Goal: Task Accomplishment & Management: Complete application form

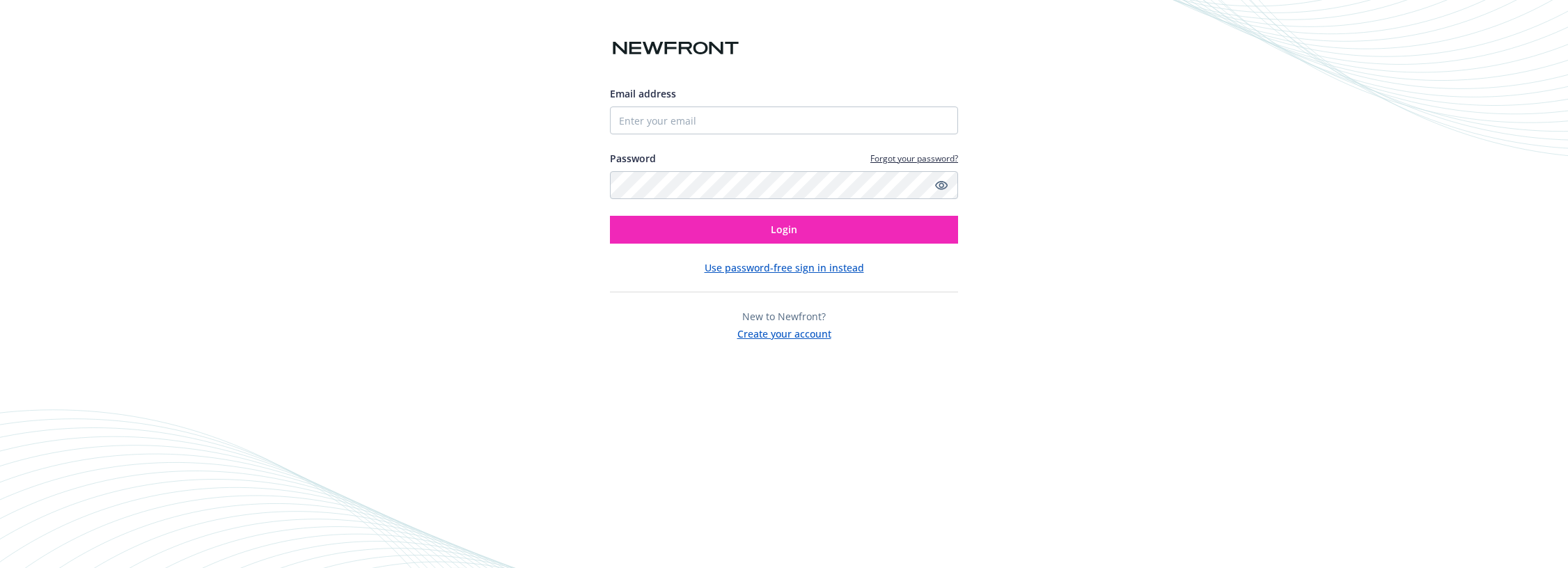
click at [777, 336] on button "Create your account" at bounding box center [784, 332] width 94 height 17
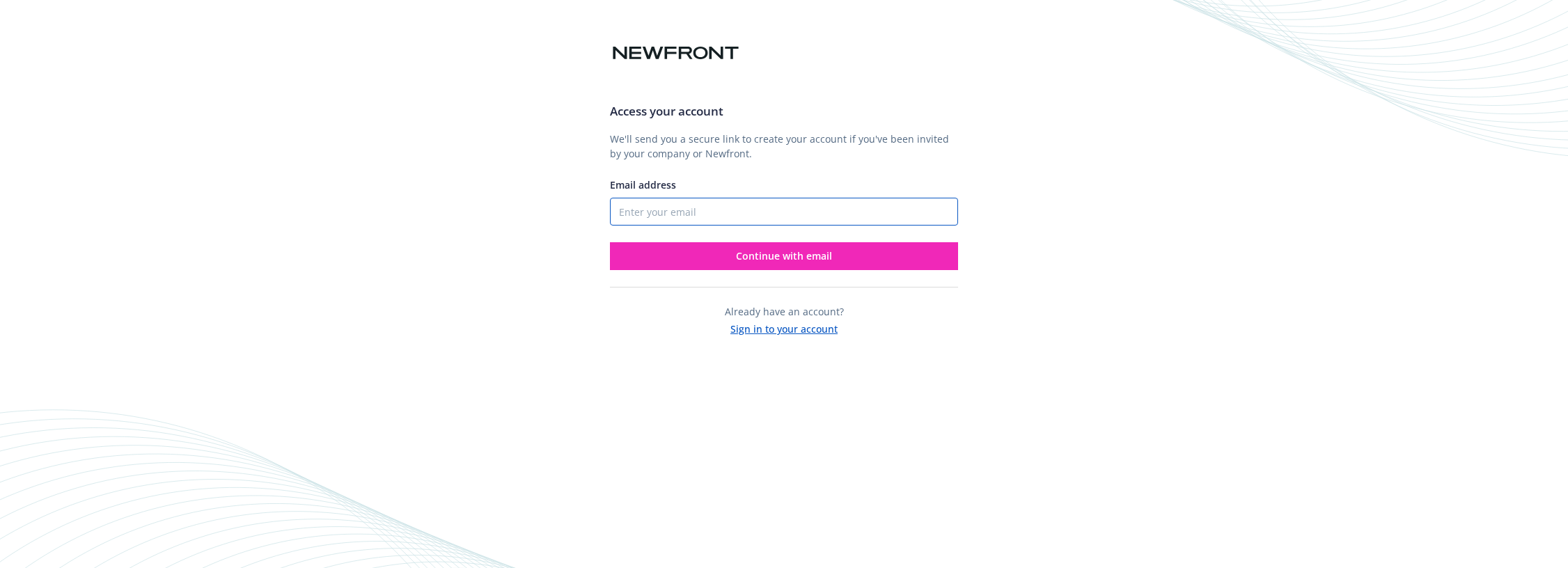
click at [721, 217] on input "Email address" at bounding box center [784, 211] width 349 height 27
type input "[PERSON_NAME][EMAIL_ADDRESS][PERSON_NAME][DOMAIN_NAME]"
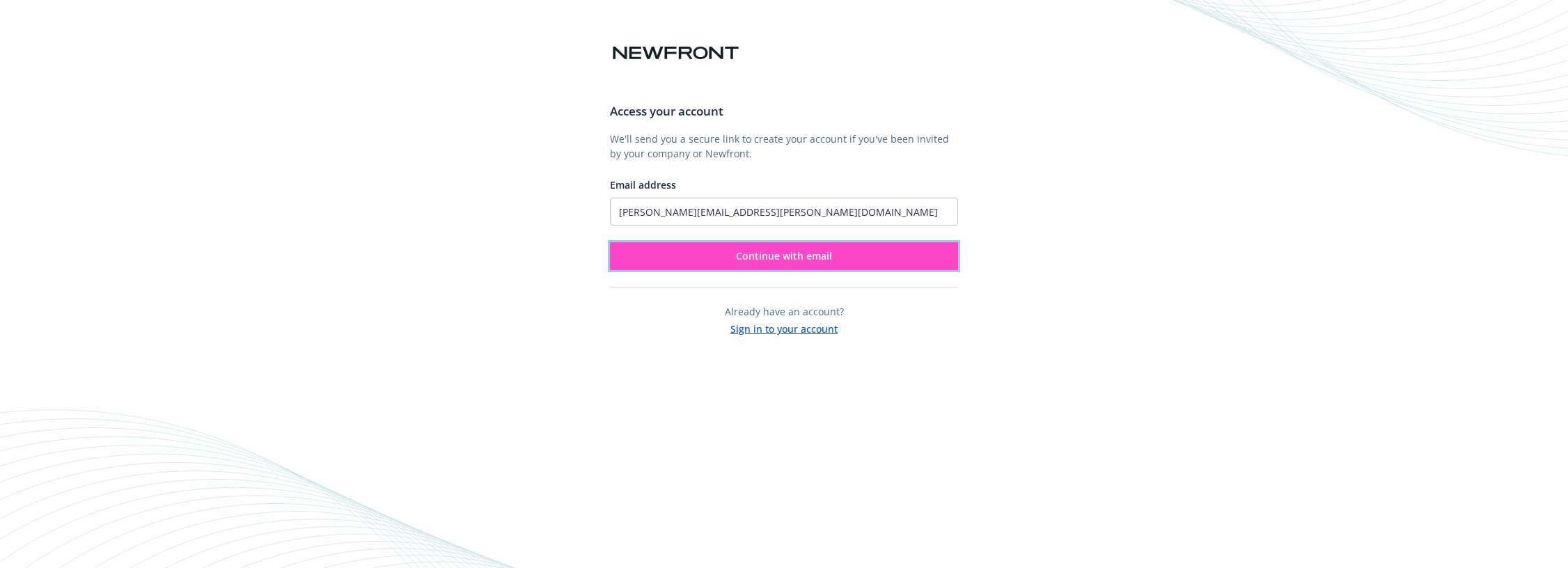
click at [740, 257] on span "Continue with email" at bounding box center [784, 256] width 96 height 13
